Goal: Task Accomplishment & Management: Use online tool/utility

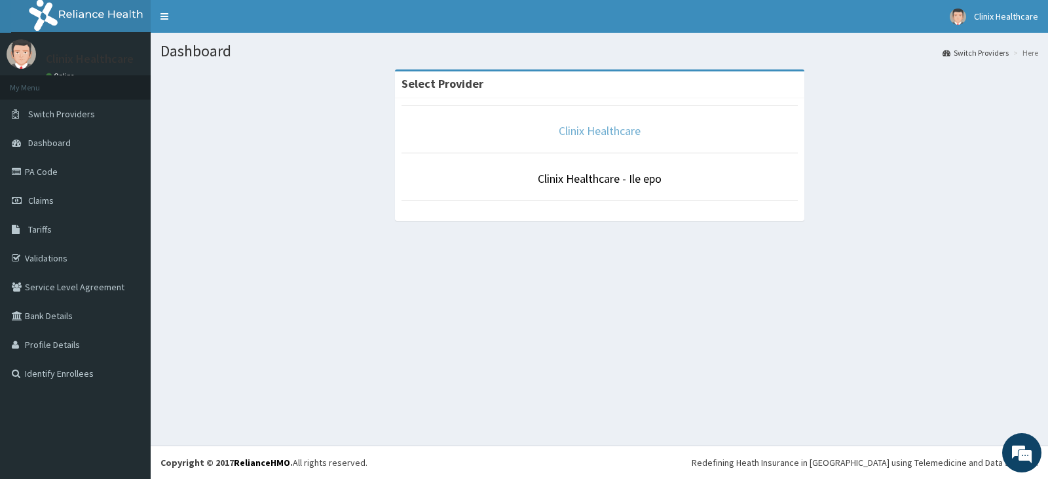
click at [609, 129] on link "Clinix Healthcare" at bounding box center [600, 130] width 82 height 15
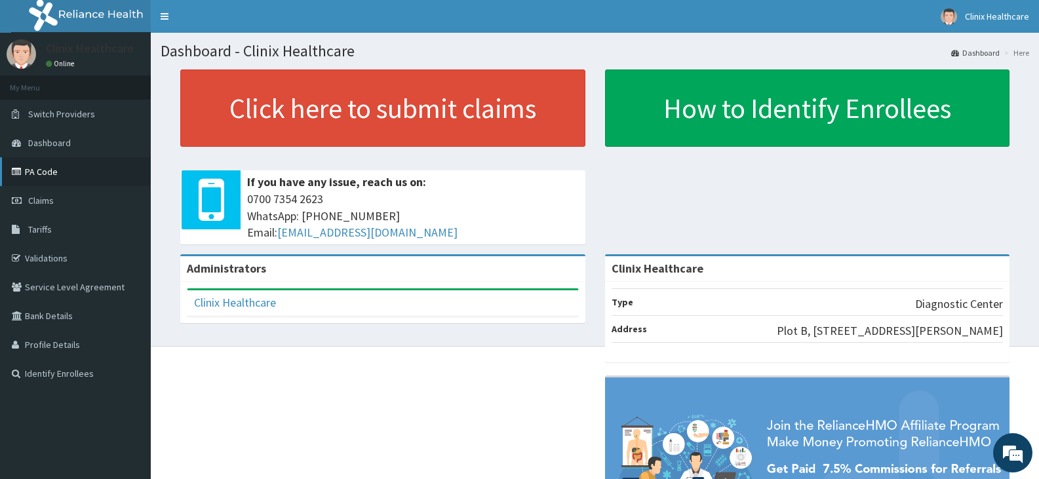
click at [43, 171] on link "PA Code" at bounding box center [75, 171] width 151 height 29
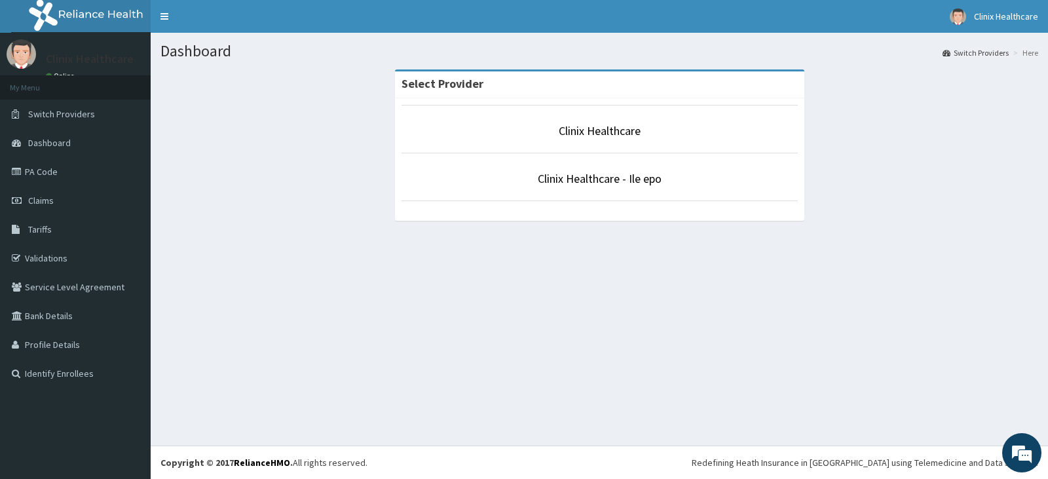
click at [607, 121] on li "Clinix Healthcare" at bounding box center [600, 129] width 396 height 48
click at [612, 135] on link "Clinix Healthcare" at bounding box center [600, 130] width 82 height 15
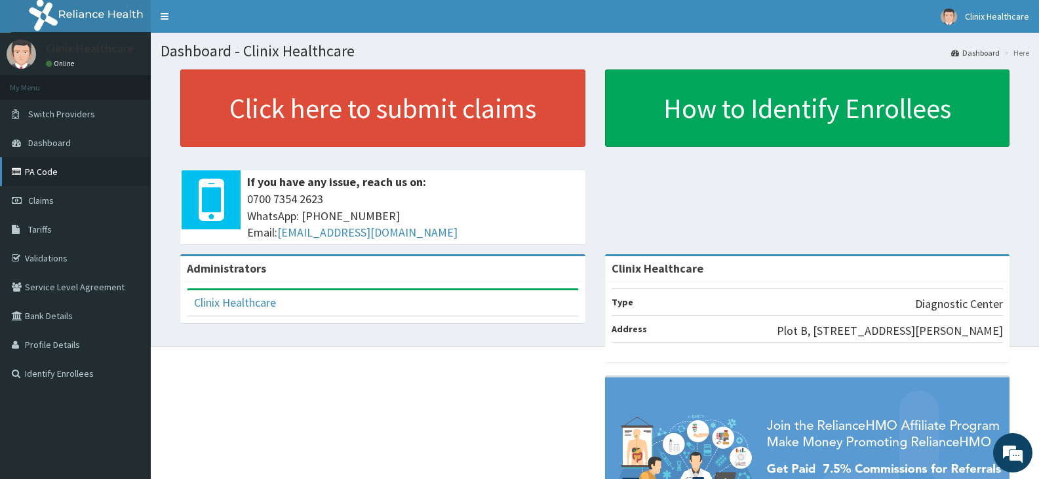
click at [55, 177] on link "PA Code" at bounding box center [75, 171] width 151 height 29
